Goal: Task Accomplishment & Management: Manage account settings

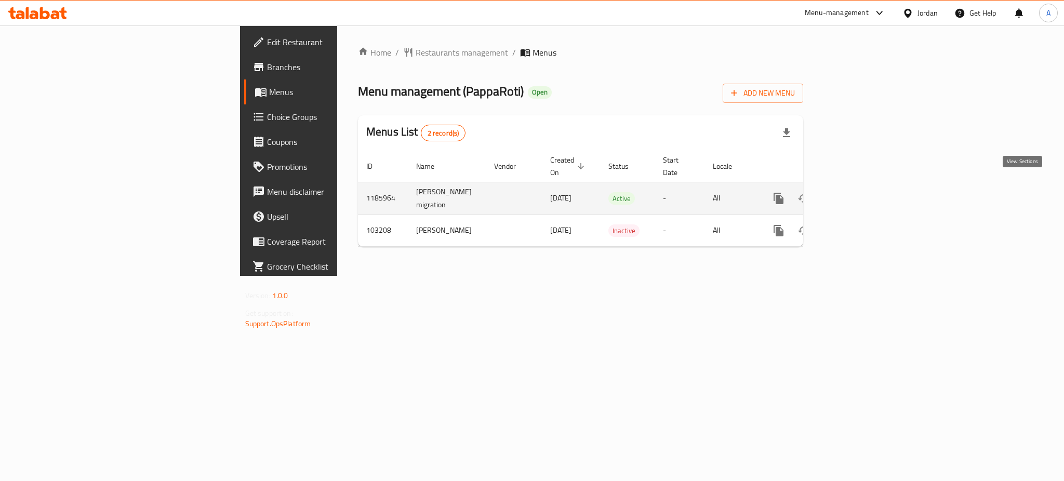
click at [860, 192] on icon "enhanced table" at bounding box center [853, 198] width 12 height 12
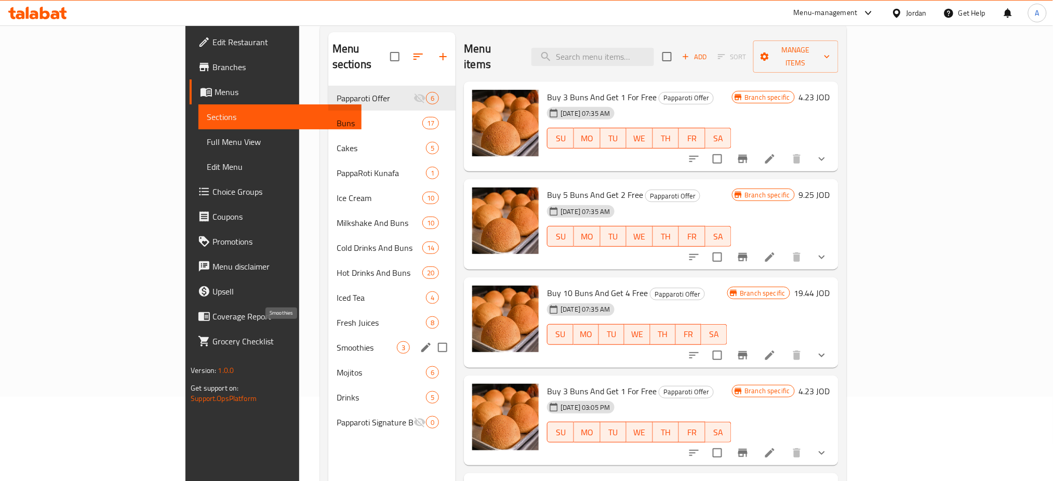
scroll to position [138, 0]
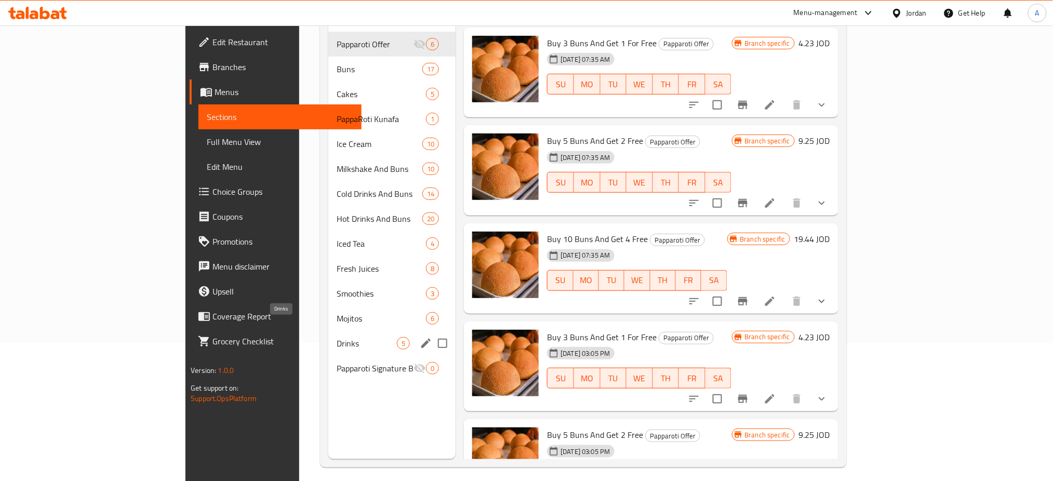
click at [328, 335] on div "Drinks 5" at bounding box center [391, 343] width 127 height 25
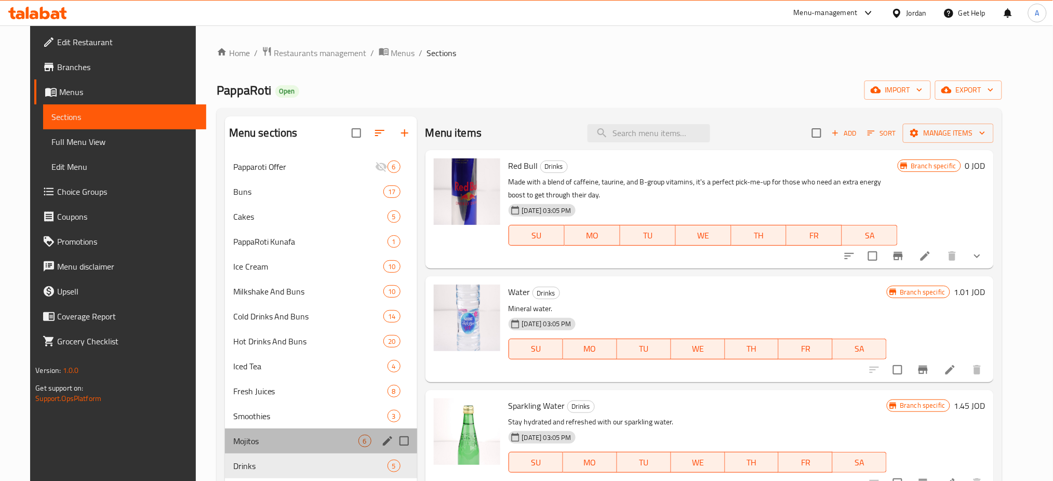
click at [261, 437] on span "Mojitos" at bounding box center [295, 441] width 125 height 12
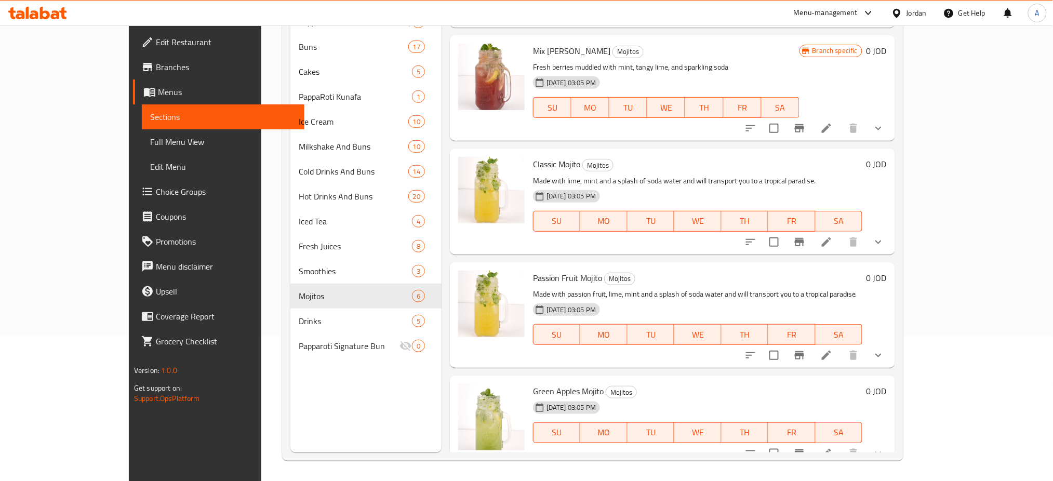
scroll to position [145, 0]
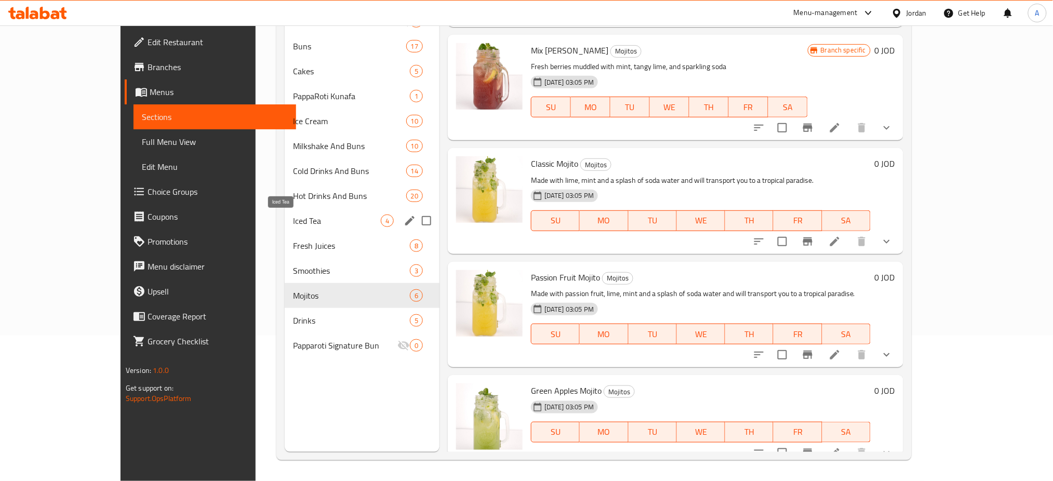
click at [311, 218] on span "Iced Tea" at bounding box center [337, 221] width 88 height 12
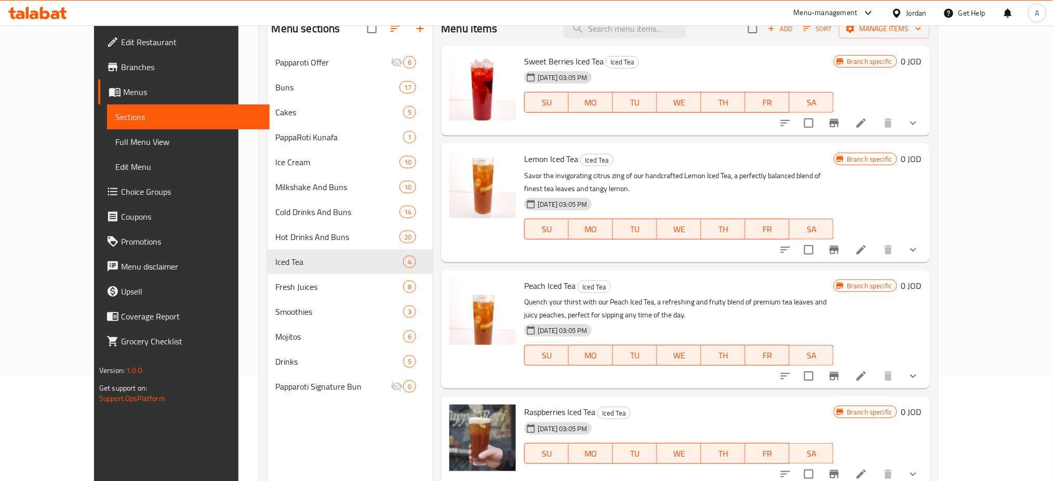
scroll to position [76, 0]
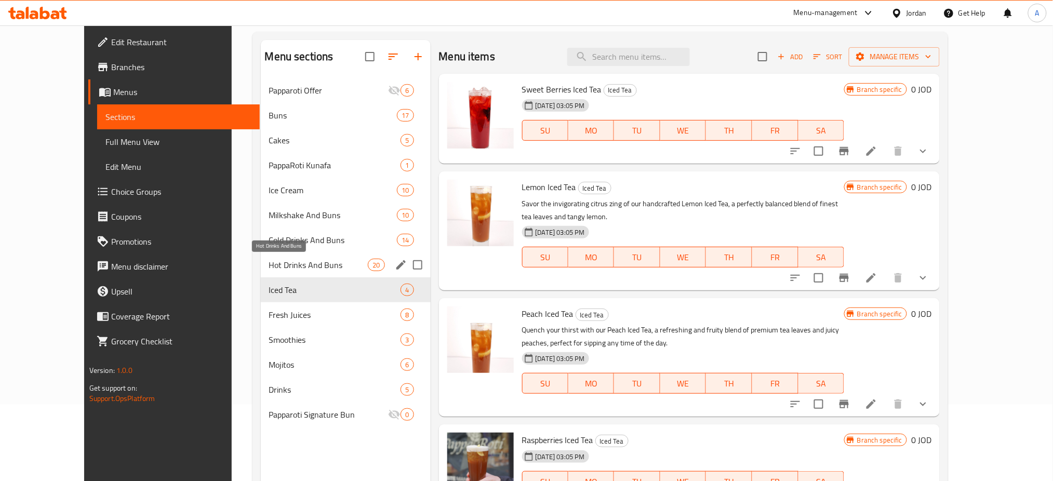
click at [325, 264] on span "Hot Drinks And Buns" at bounding box center [318, 265] width 99 height 12
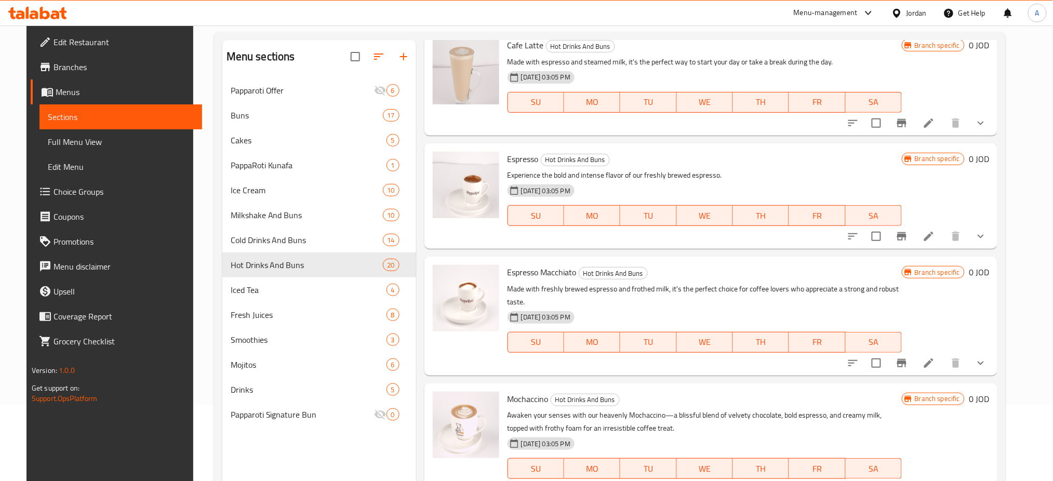
scroll to position [416, 0]
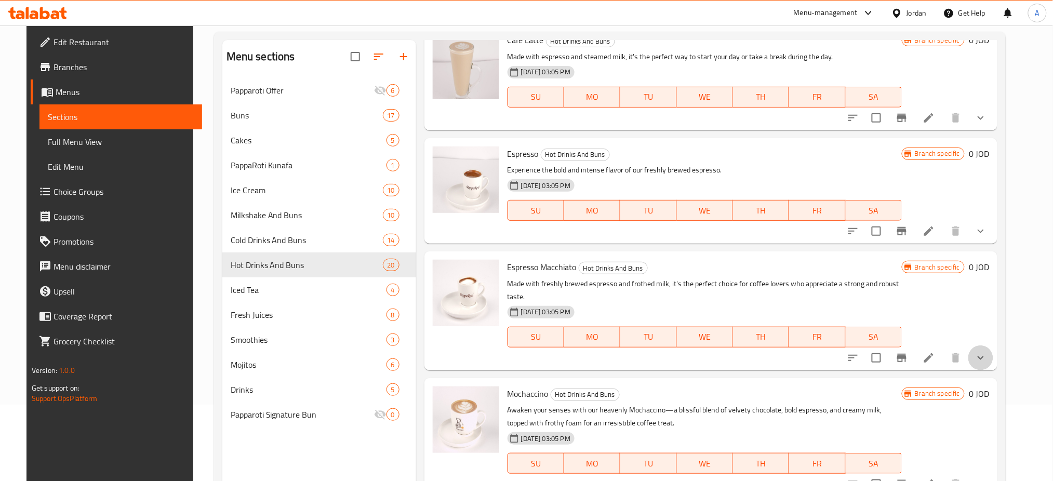
click at [987, 352] on icon "show more" at bounding box center [980, 358] width 12 height 12
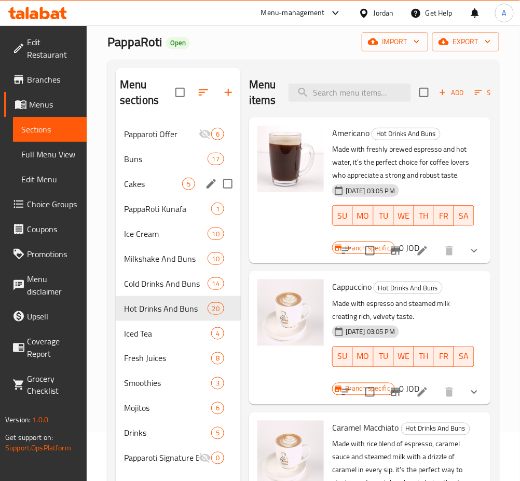
scroll to position [0, 0]
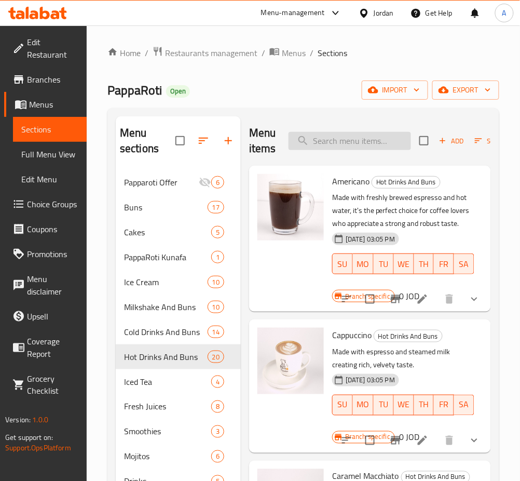
click at [342, 137] on input "search" at bounding box center [350, 141] width 123 height 18
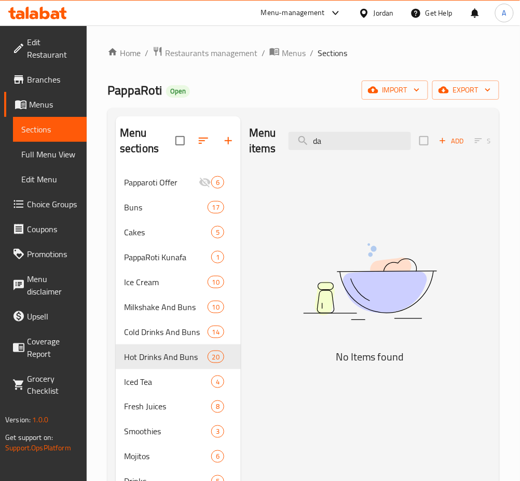
type input "d"
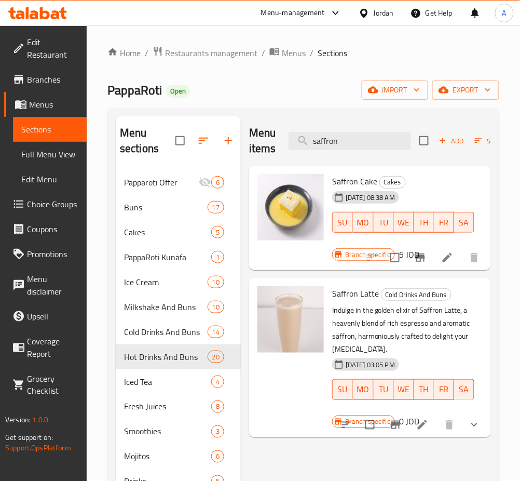
drag, startPoint x: 350, startPoint y: 140, endPoint x: 219, endPoint y: 141, distance: 131.4
click at [219, 141] on div "Menu sections Papparoti Offer 6 Buns 17 Cakes 5 PappaRoti Kunafa 1 Ice Cream 10…" at bounding box center [304, 356] width 376 height 481
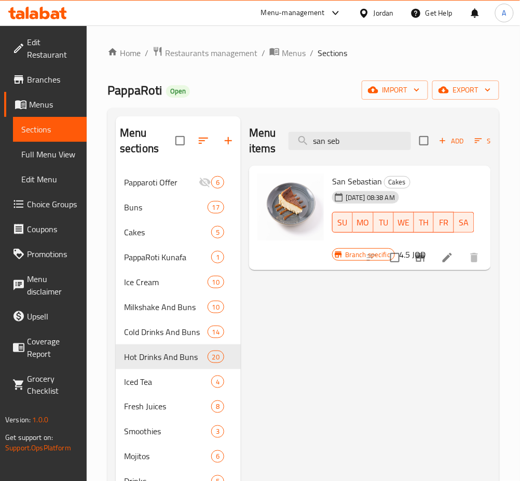
drag, startPoint x: 378, startPoint y: 147, endPoint x: 196, endPoint y: 144, distance: 182.3
click at [196, 144] on div "Menu sections Papparoti Offer 6 Buns 17 Cakes 5 PappaRoti Kunafa 1 Ice Cream 10…" at bounding box center [304, 356] width 376 height 481
drag, startPoint x: 363, startPoint y: 143, endPoint x: 217, endPoint y: 144, distance: 146.0
click at [217, 144] on div "Menu sections Papparoti Offer 6 Buns 17 Cakes 5 PappaRoti Kunafa 1 Ice Cream 10…" at bounding box center [304, 356] width 376 height 481
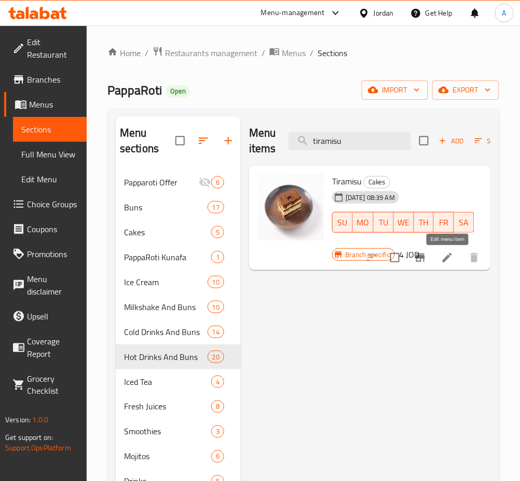
type input "tiramisu"
click at [445, 256] on icon at bounding box center [448, 257] width 12 height 12
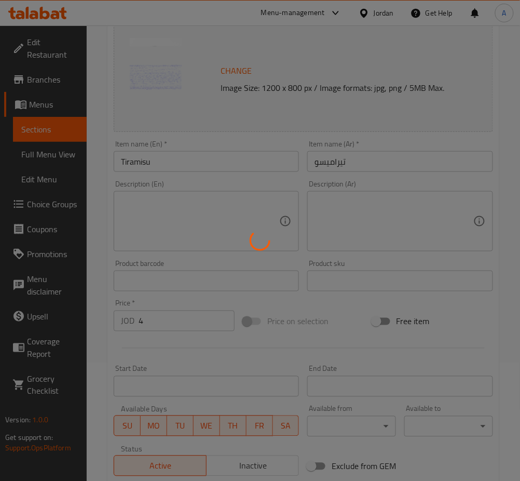
scroll to position [208, 0]
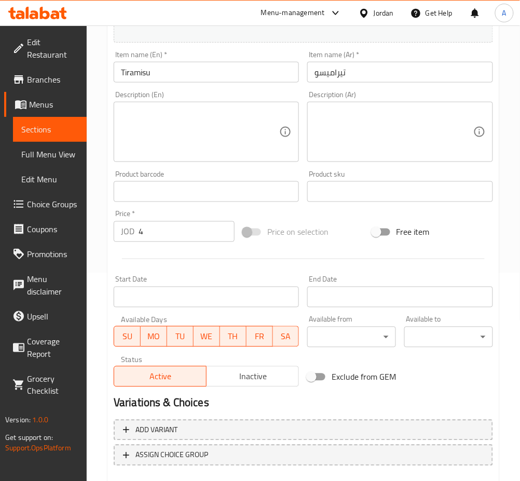
click at [203, 238] on input "4" at bounding box center [187, 231] width 96 height 21
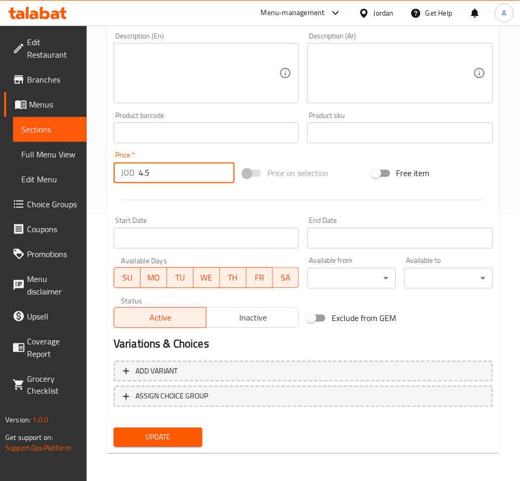
type input "4.5"
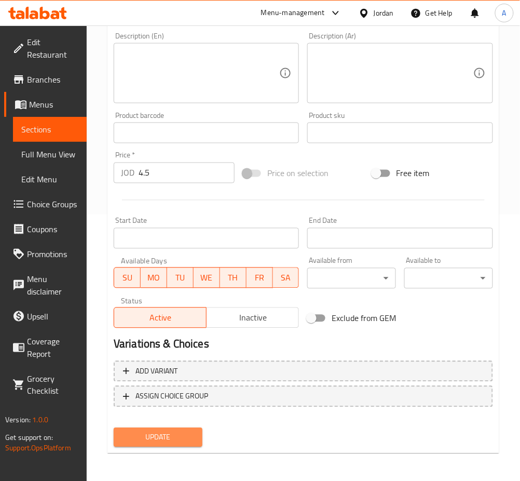
click at [184, 435] on span "Update" at bounding box center [158, 437] width 72 height 13
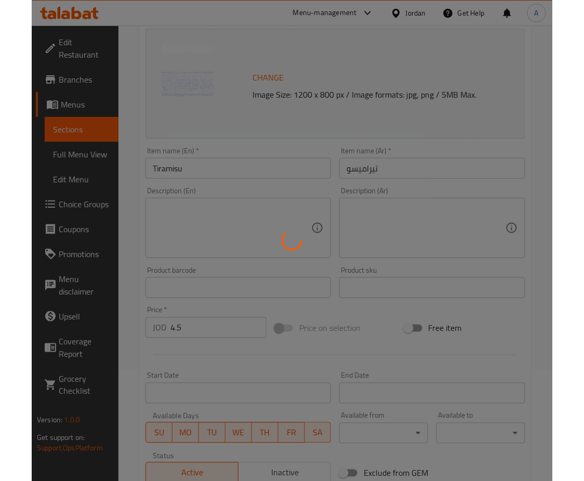
scroll to position [0, 0]
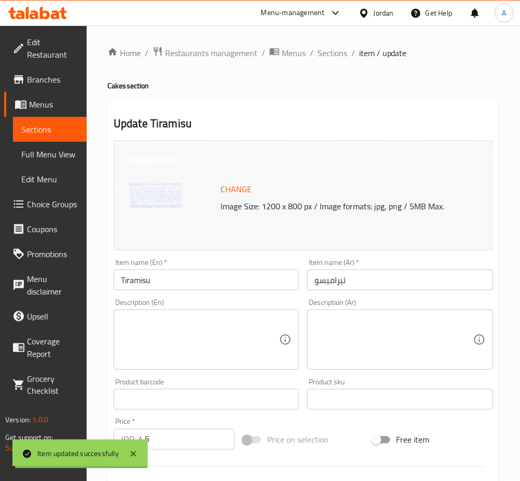
click at [334, 54] on span "Sections" at bounding box center [333, 53] width 30 height 12
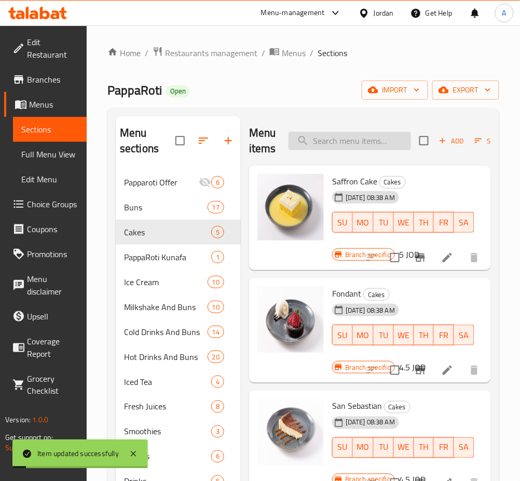
click at [332, 144] on input "search" at bounding box center [350, 141] width 123 height 18
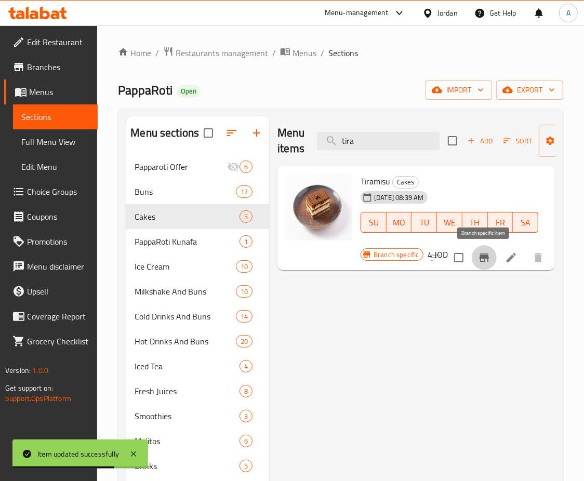
click at [479, 258] on icon "Branch-specific-item" at bounding box center [483, 257] width 9 height 8
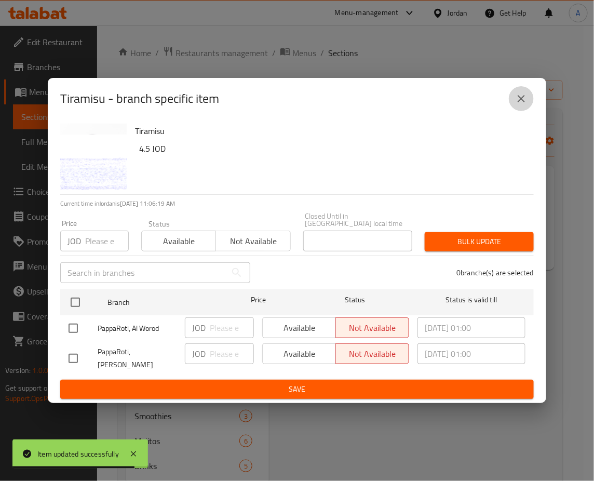
click at [521, 111] on button "close" at bounding box center [521, 98] width 25 height 25
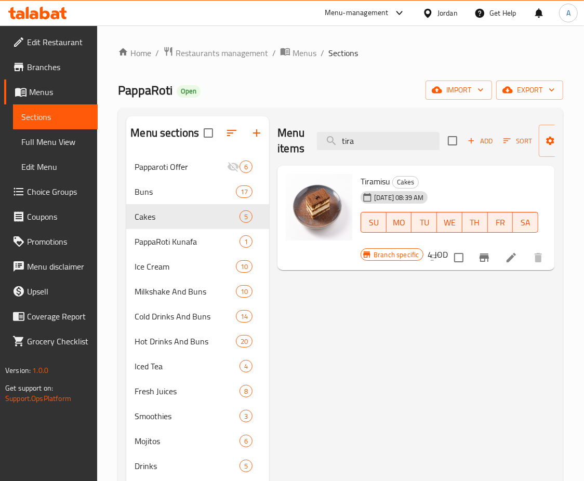
drag, startPoint x: 373, startPoint y: 145, endPoint x: 236, endPoint y: 145, distance: 137.1
click at [242, 145] on div "Menu sections Papparoti Offer 6 Buns 17 Cakes 5 PappaRoti Kunafa 1 Ice Cream 10…" at bounding box center [340, 356] width 429 height 481
drag, startPoint x: 399, startPoint y: 142, endPoint x: 242, endPoint y: 151, distance: 158.2
click at [242, 151] on div "Menu sections Papparoti Offer 6 Buns 17 Cakes 5 PappaRoti Kunafa 1 Ice Cream 10…" at bounding box center [340, 356] width 429 height 481
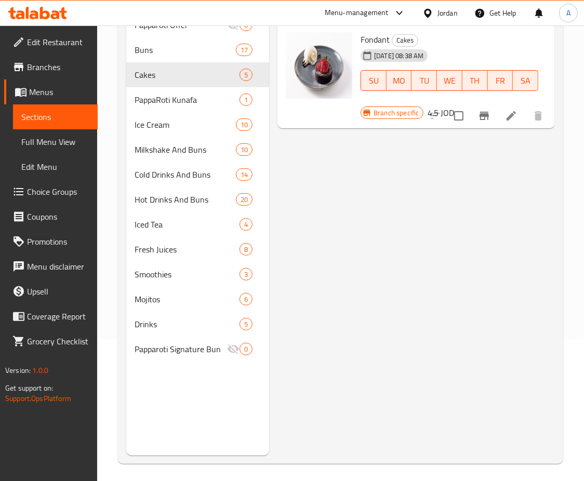
scroll to position [145, 0]
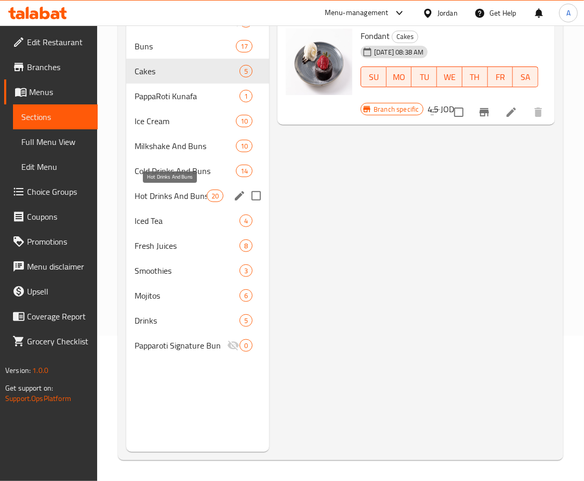
click at [184, 193] on span "Hot Drinks And Buns" at bounding box center [171, 196] width 72 height 12
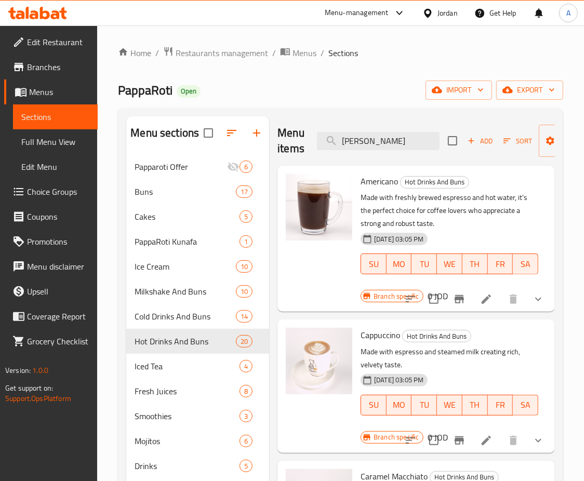
drag, startPoint x: 395, startPoint y: 139, endPoint x: 245, endPoint y: 136, distance: 149.6
click at [245, 136] on div "Menu sections Papparoti Offer 6 Buns 17 Cakes 5 PappaRoti Kunafa 1 Ice Cream 10…" at bounding box center [340, 356] width 429 height 481
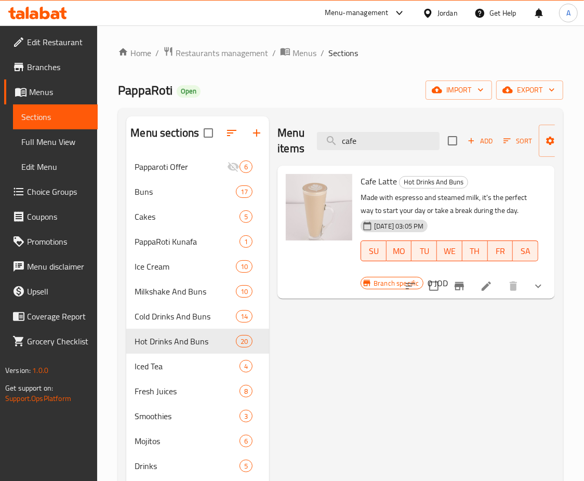
type input "cafe"
click at [480, 289] on icon at bounding box center [486, 286] width 12 height 12
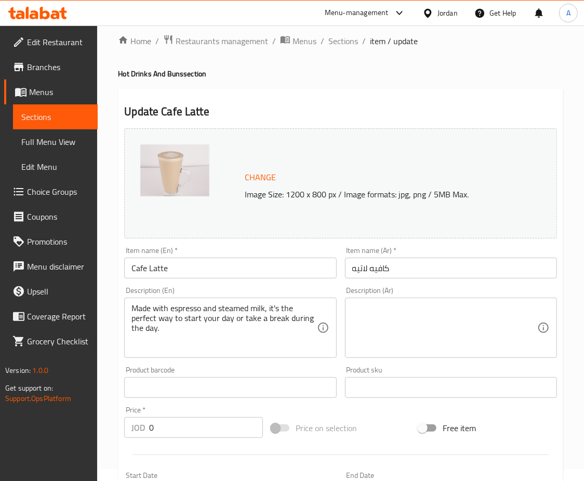
scroll to position [327, 0]
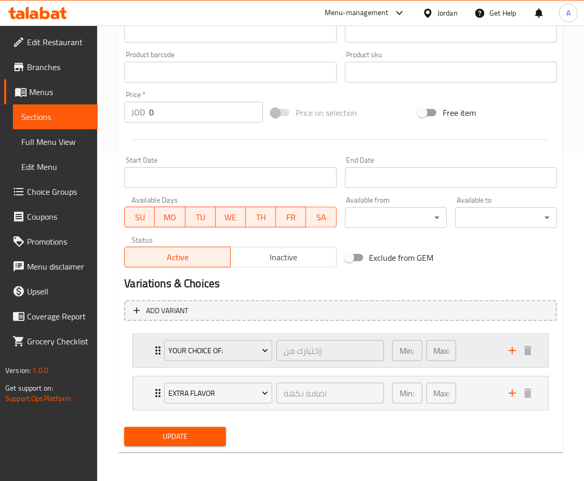
click at [491, 351] on div "Min: 1 ​ Max: 1 ​" at bounding box center [444, 350] width 116 height 33
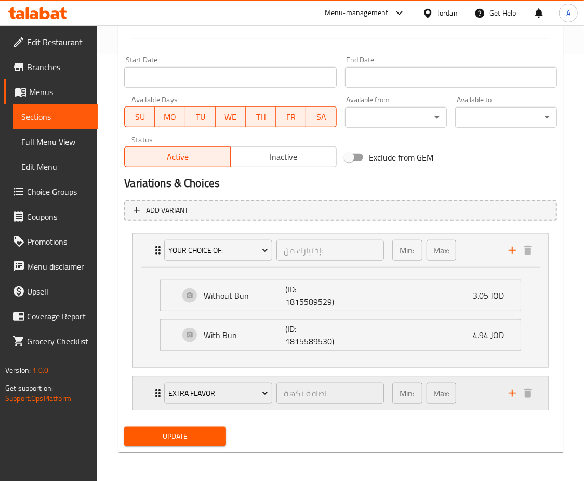
click at [480, 392] on div "Min: 0 ​ Max: 7 ​" at bounding box center [444, 393] width 116 height 33
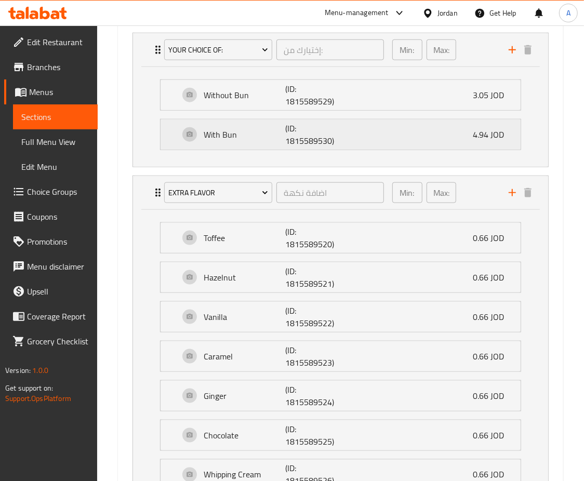
scroll to position [485, 0]
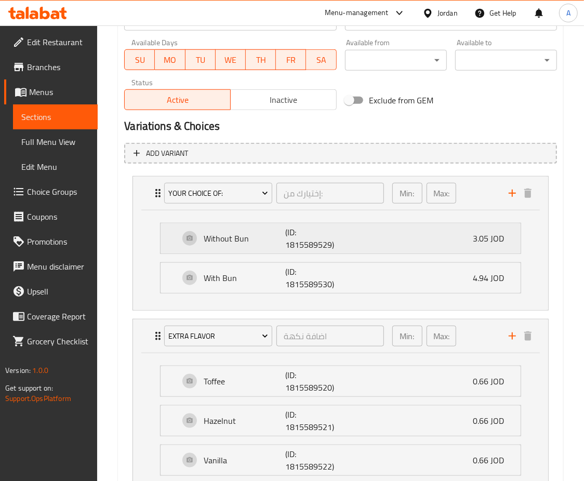
click at [472, 229] on div "Without Bun (ID: 1815589529) 3.05 JOD" at bounding box center [343, 238] width 329 height 30
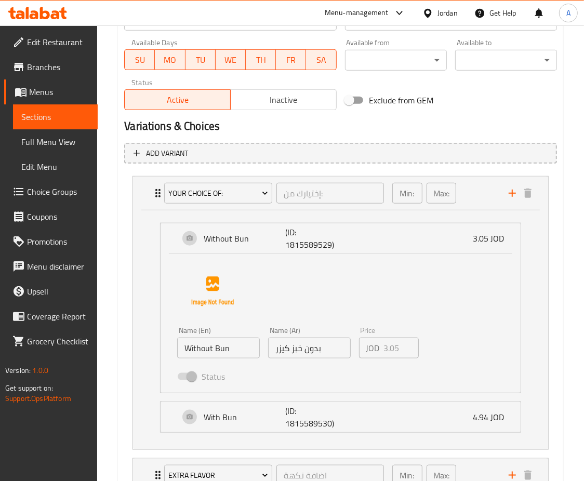
click at [378, 349] on p "JOD" at bounding box center [373, 348] width 14 height 12
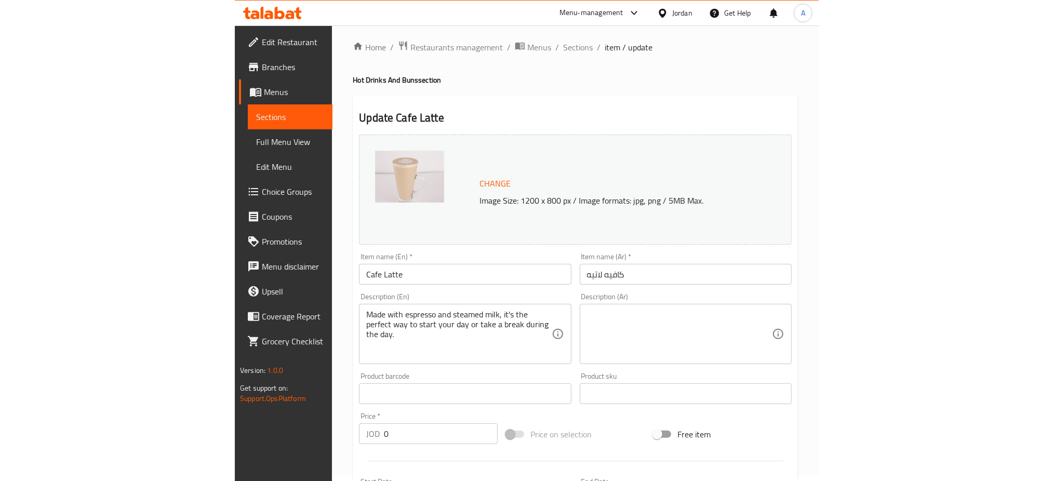
scroll to position [0, 0]
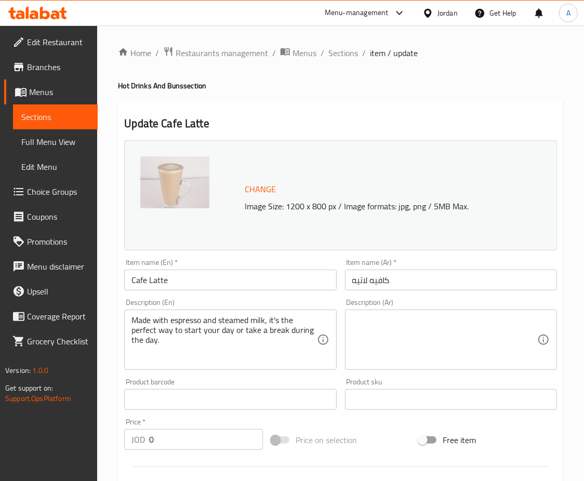
drag, startPoint x: 350, startPoint y: 54, endPoint x: 342, endPoint y: 64, distance: 12.6
click at [350, 54] on span "Sections" at bounding box center [343, 53] width 30 height 12
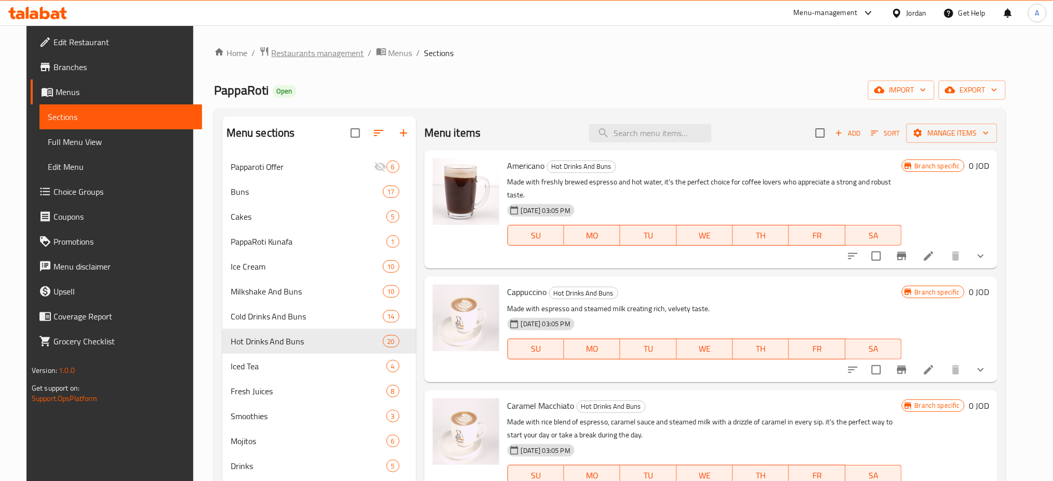
click at [331, 57] on span "Restaurants management" at bounding box center [318, 53] width 92 height 12
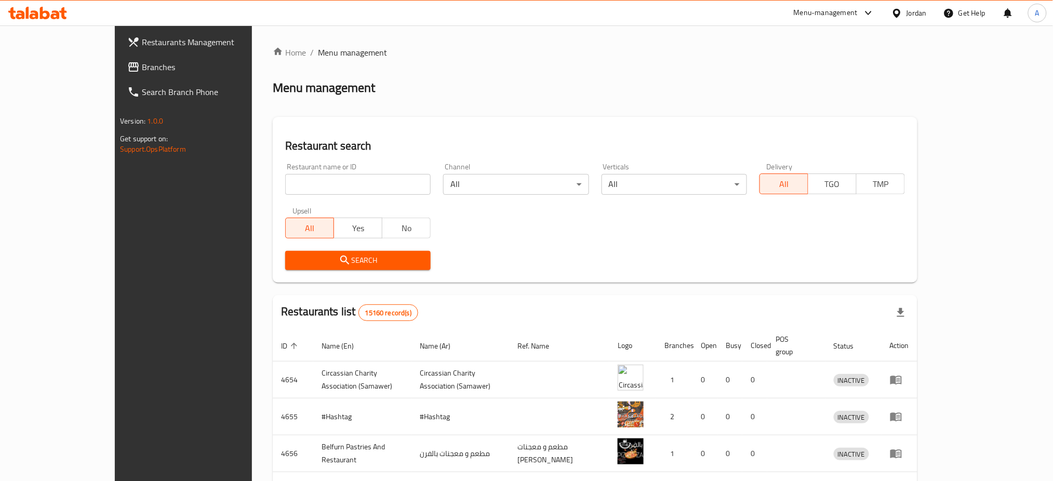
click at [834, 17] on div "Menu-management" at bounding box center [826, 13] width 64 height 12
